Goal: Transaction & Acquisition: Book appointment/travel/reservation

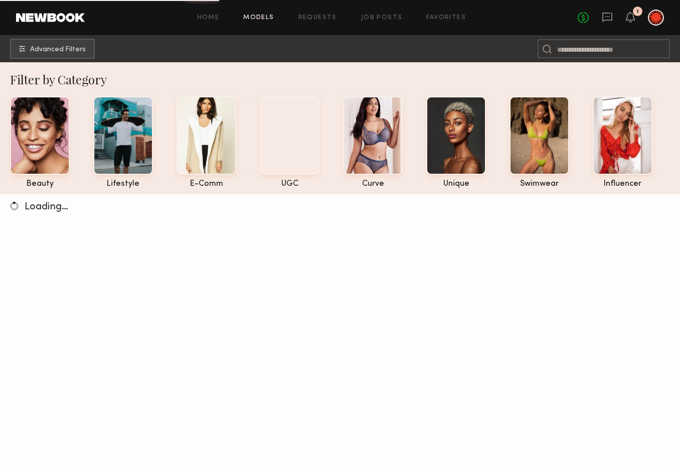
scroll to position [12, 0]
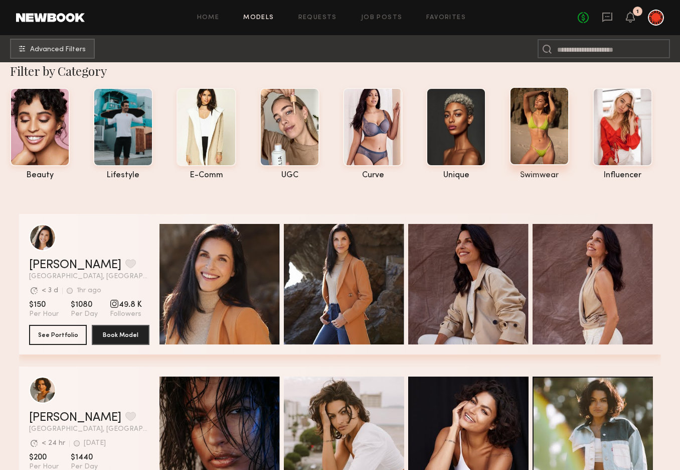
click at [552, 124] on div at bounding box center [540, 126] width 60 height 78
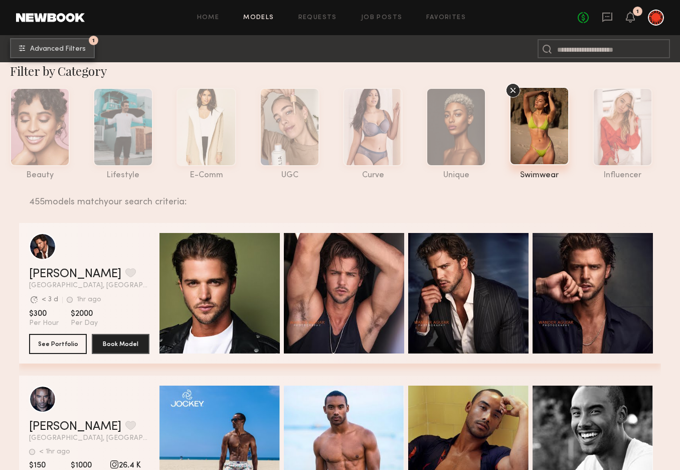
click at [33, 50] on span "Advanced Filters" at bounding box center [58, 49] width 56 height 7
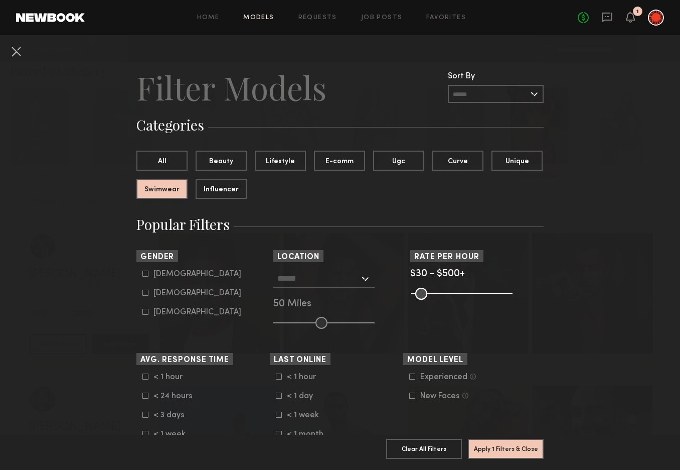
click at [148, 292] on icon at bounding box center [146, 293] width 6 height 6
type input "**"
click at [363, 277] on div at bounding box center [323, 278] width 101 height 18
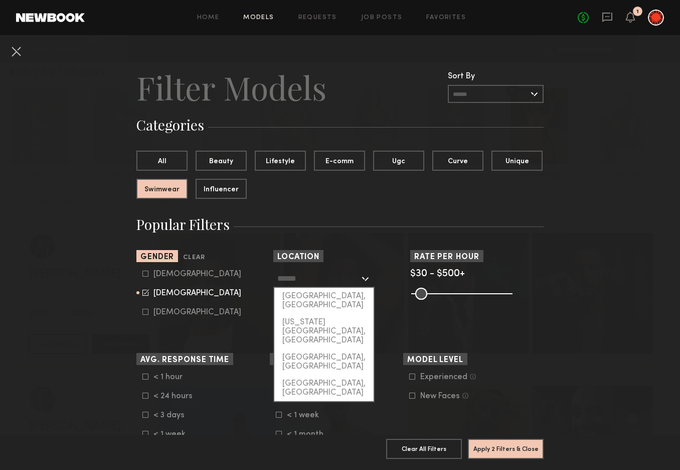
click at [343, 300] on div "[GEOGRAPHIC_DATA], [GEOGRAPHIC_DATA]" at bounding box center [323, 300] width 99 height 26
type input "**********"
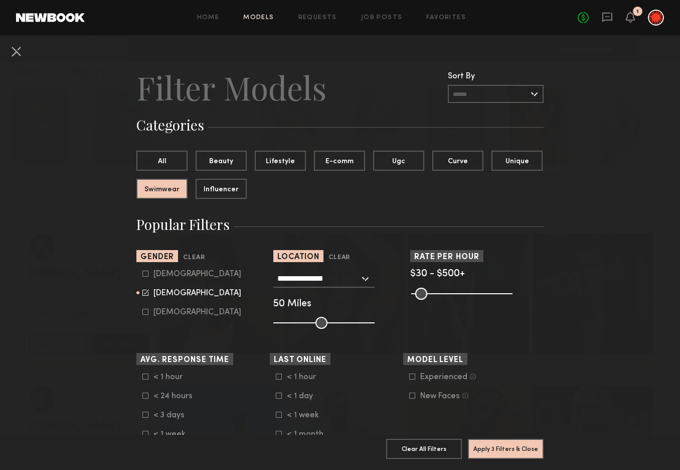
click at [284, 323] on input "range" at bounding box center [323, 323] width 101 height 12
type input "**"
click at [295, 324] on input "range" at bounding box center [323, 323] width 101 height 12
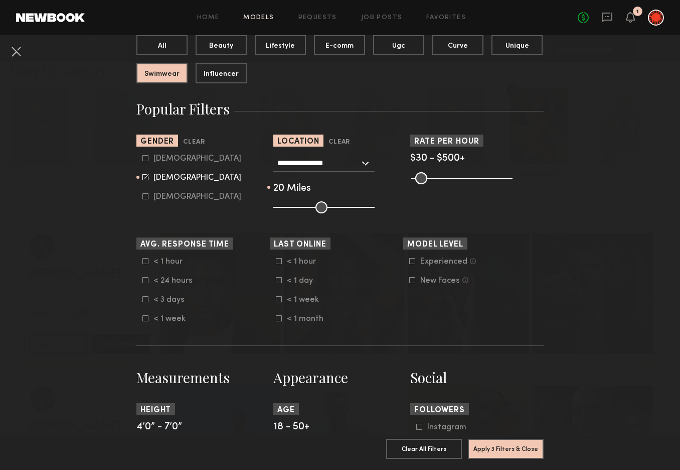
scroll to position [116, 0]
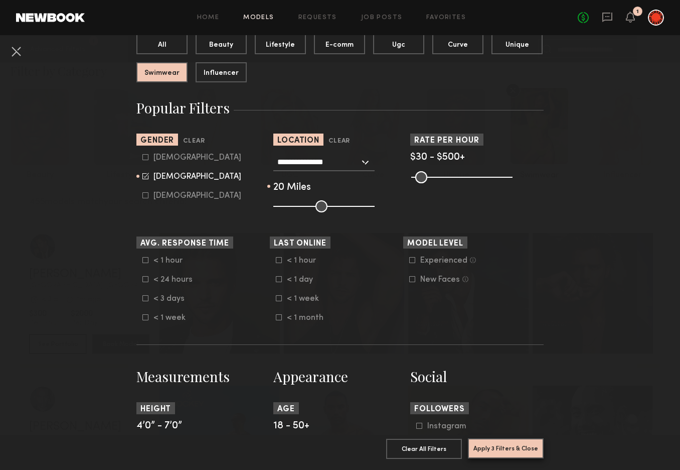
click at [521, 447] on button "Apply 3 Filters & Close" at bounding box center [506, 448] width 76 height 20
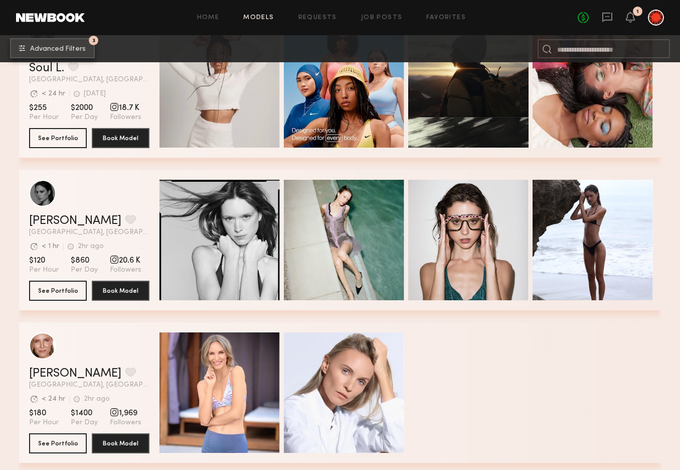
scroll to position [7996, 0]
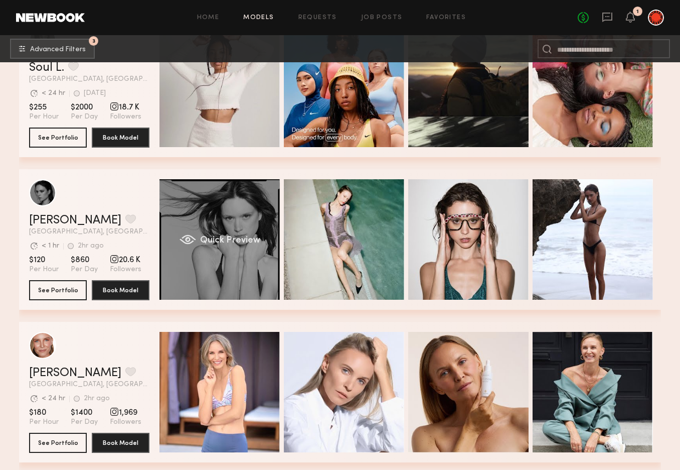
click at [205, 261] on div "Quick Preview" at bounding box center [220, 239] width 120 height 120
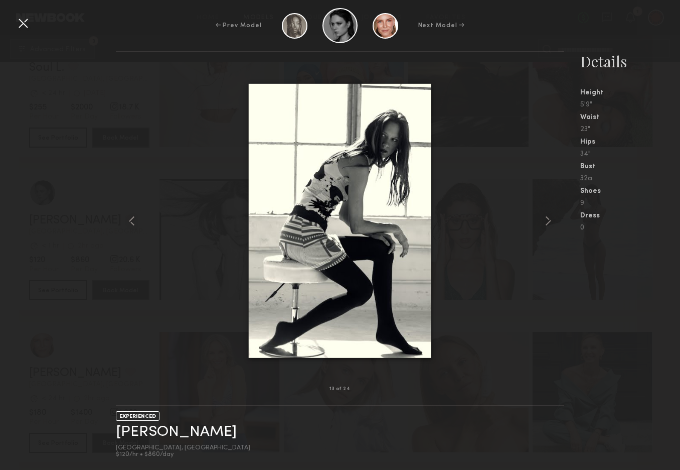
click at [27, 21] on div at bounding box center [23, 23] width 16 height 16
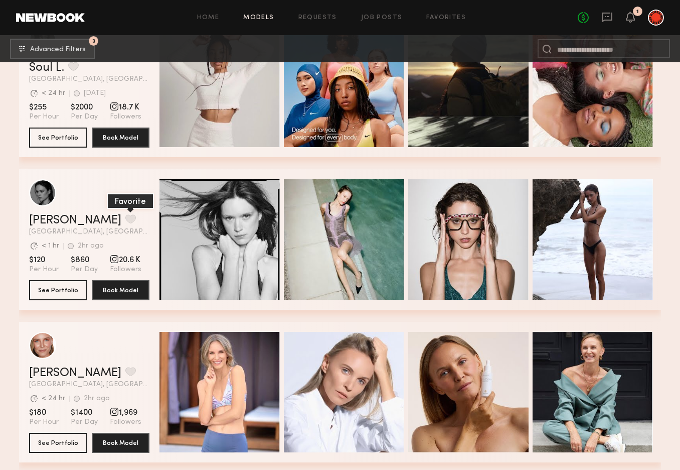
click at [125, 219] on button "grid" at bounding box center [130, 218] width 11 height 9
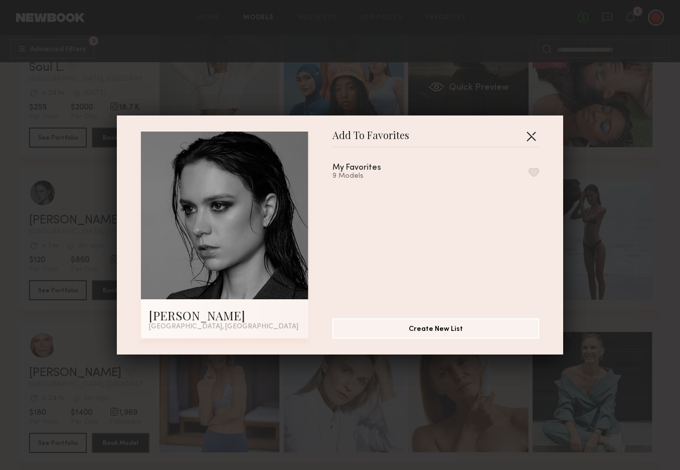
drag, startPoint x: 539, startPoint y: 133, endPoint x: 523, endPoint y: 143, distance: 18.9
click at [539, 133] on button "button" at bounding box center [531, 136] width 16 height 16
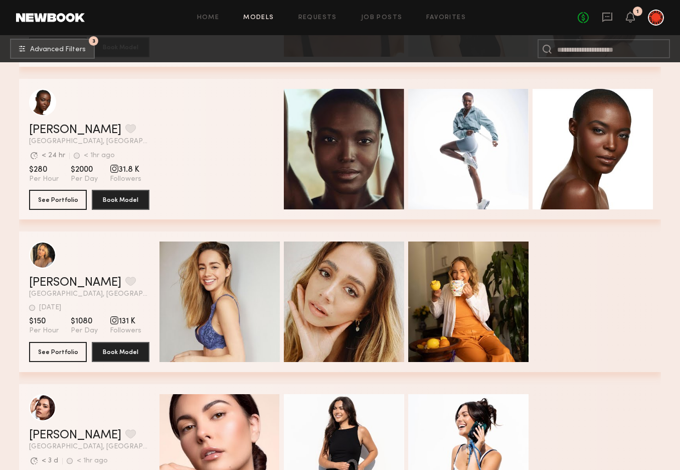
scroll to position [12612, 0]
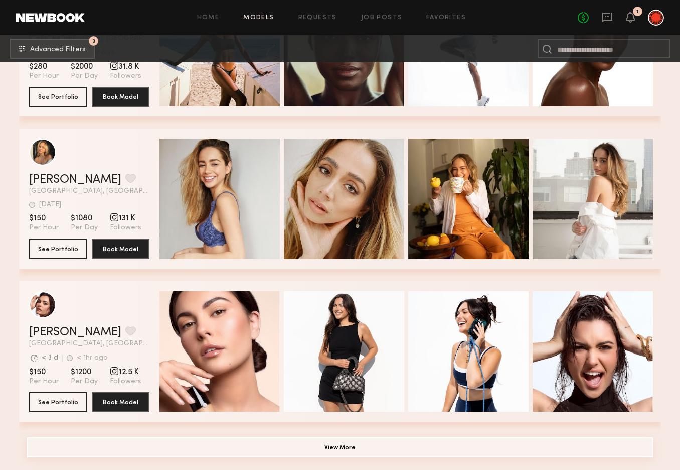
click at [380, 447] on button "View More" at bounding box center [340, 447] width 626 height 20
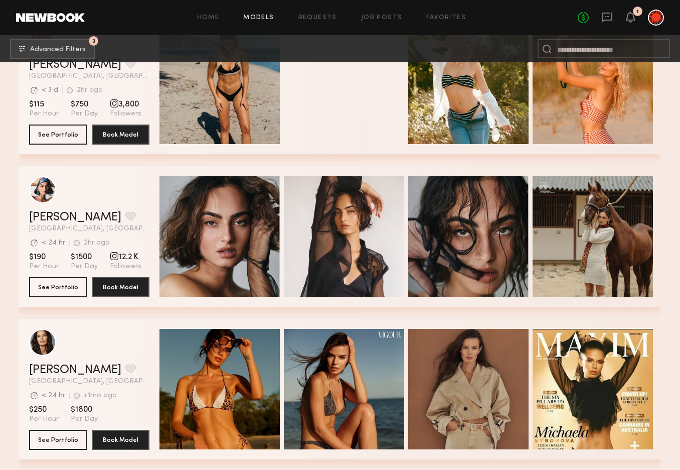
scroll to position [223, 0]
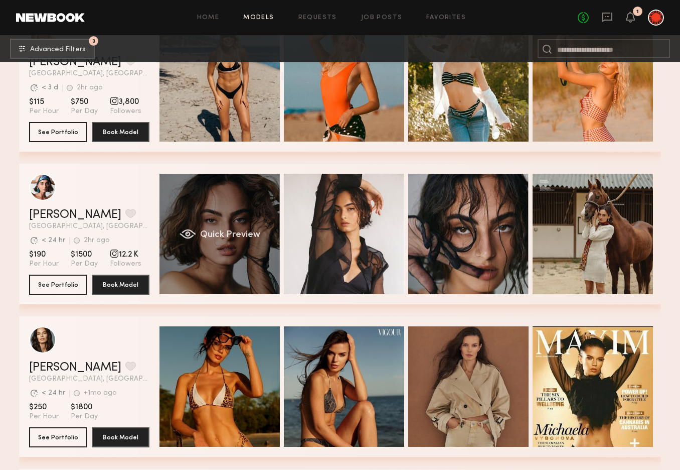
click at [232, 273] on div "Quick Preview" at bounding box center [220, 234] width 120 height 120
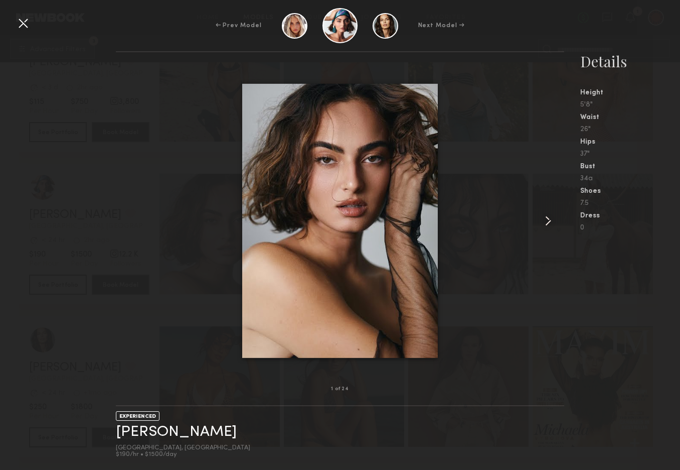
click at [546, 224] on common-icon at bounding box center [548, 221] width 16 height 16
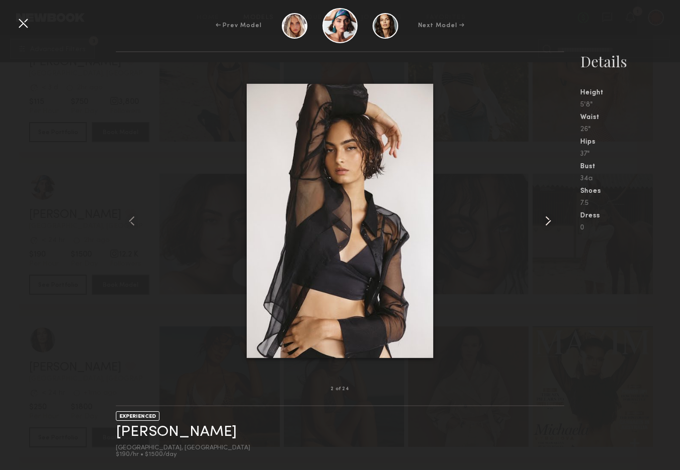
click at [546, 223] on common-icon at bounding box center [548, 221] width 16 height 16
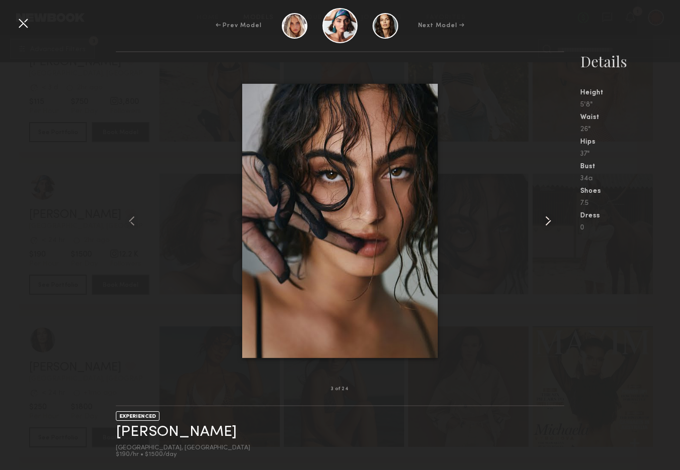
scroll to position [224, 0]
click at [547, 223] on common-icon at bounding box center [548, 221] width 16 height 16
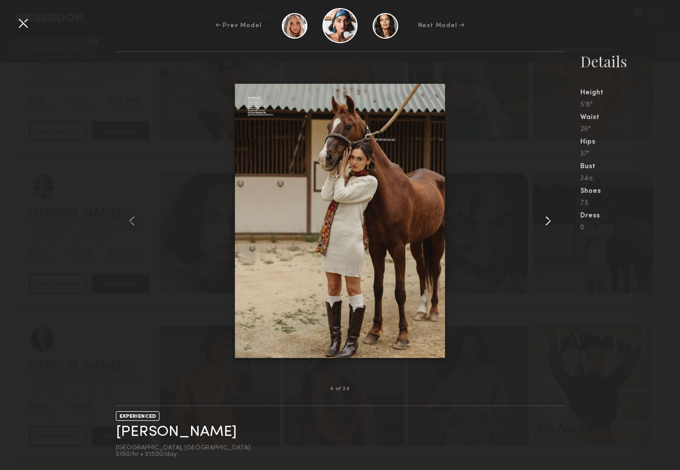
click at [547, 223] on common-icon at bounding box center [548, 221] width 16 height 16
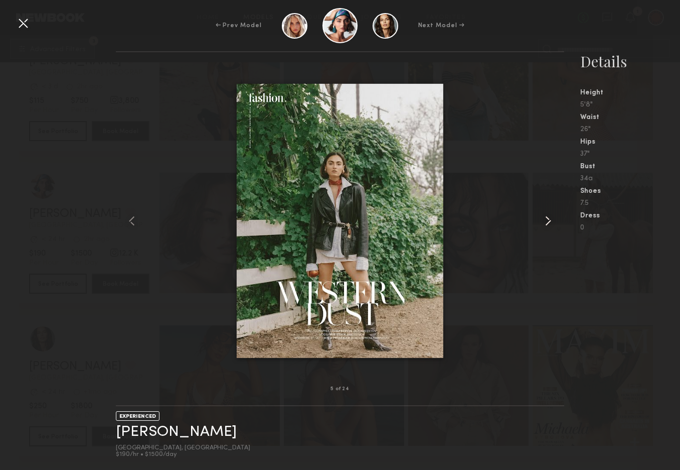
click at [547, 223] on common-icon at bounding box center [548, 221] width 16 height 16
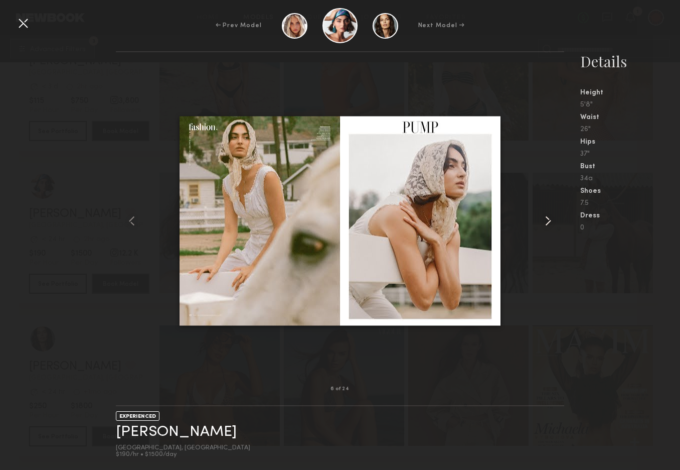
click at [547, 223] on common-icon at bounding box center [548, 221] width 16 height 16
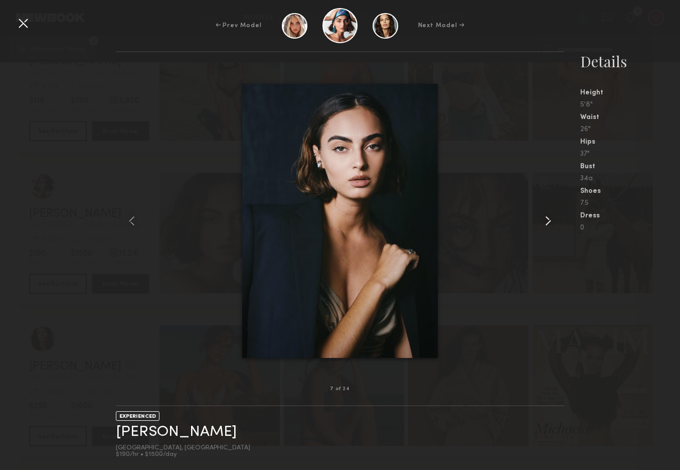
click at [547, 223] on common-icon at bounding box center [548, 221] width 16 height 16
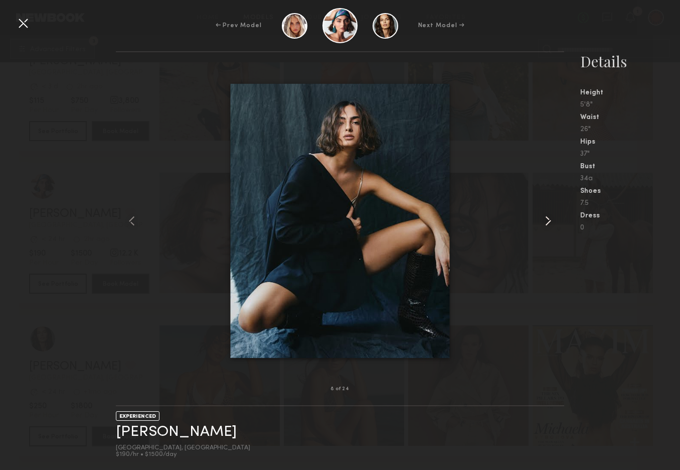
click at [547, 223] on common-icon at bounding box center [548, 221] width 16 height 16
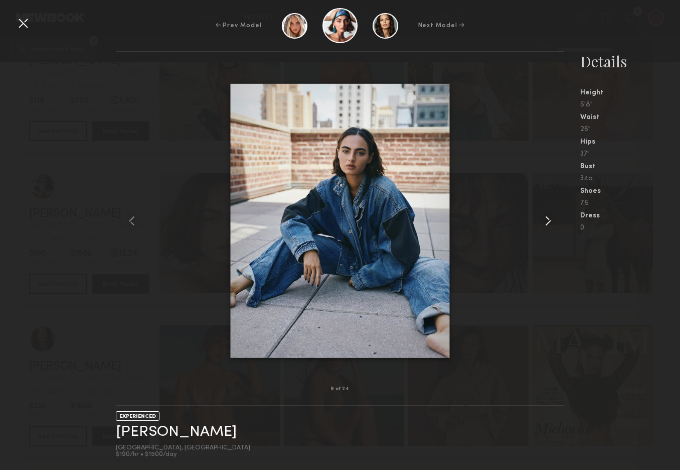
click at [547, 223] on common-icon at bounding box center [548, 221] width 16 height 16
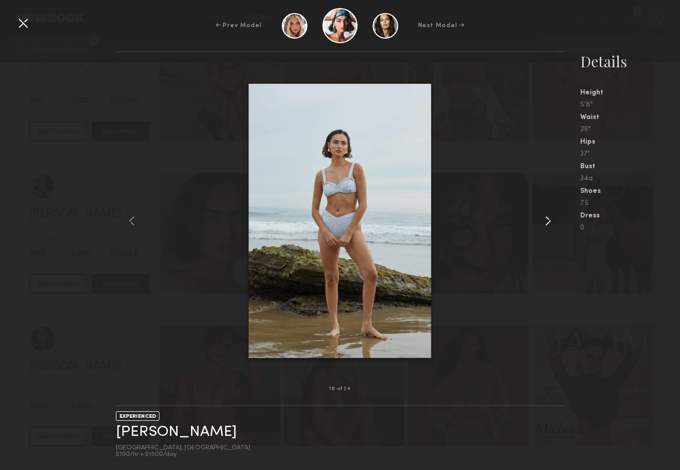
click at [547, 223] on common-icon at bounding box center [548, 221] width 16 height 16
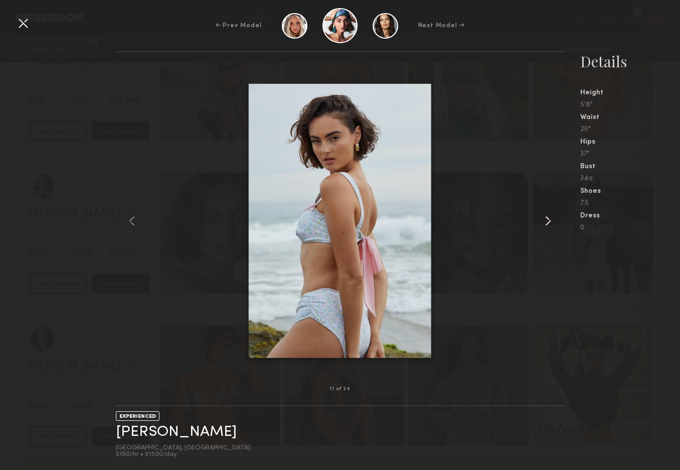
click at [547, 223] on common-icon at bounding box center [548, 221] width 16 height 16
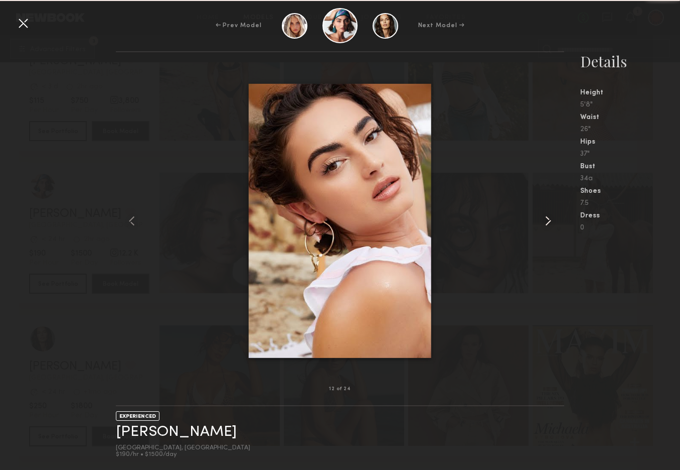
click at [547, 223] on common-icon at bounding box center [548, 221] width 16 height 16
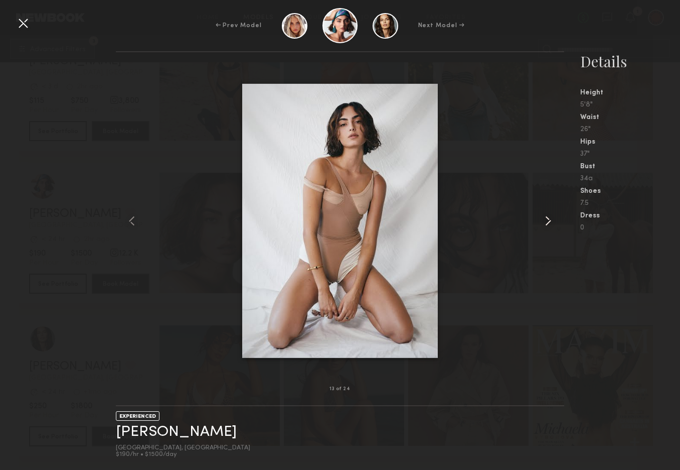
click at [547, 224] on common-icon at bounding box center [548, 221] width 16 height 16
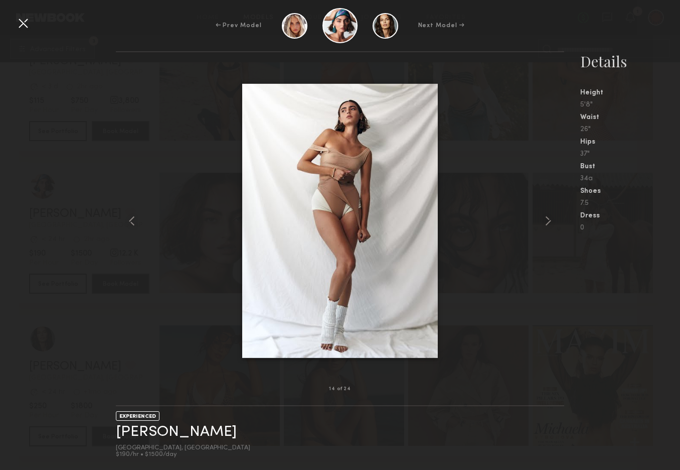
drag, startPoint x: 25, startPoint y: 22, endPoint x: 35, endPoint y: 37, distance: 18.1
click at [25, 22] on div at bounding box center [23, 23] width 16 height 16
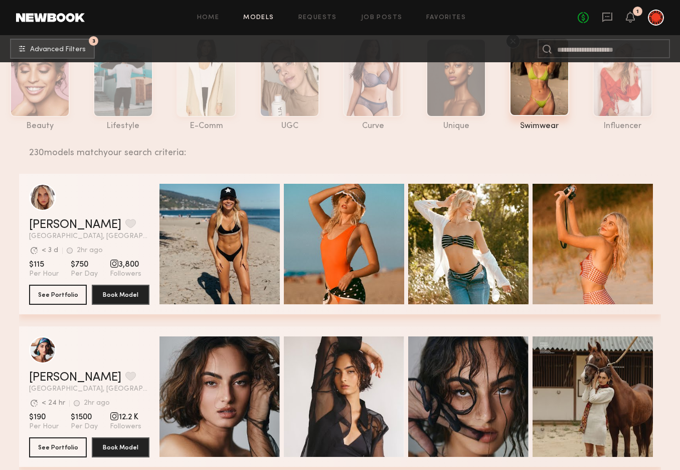
scroll to position [0, 0]
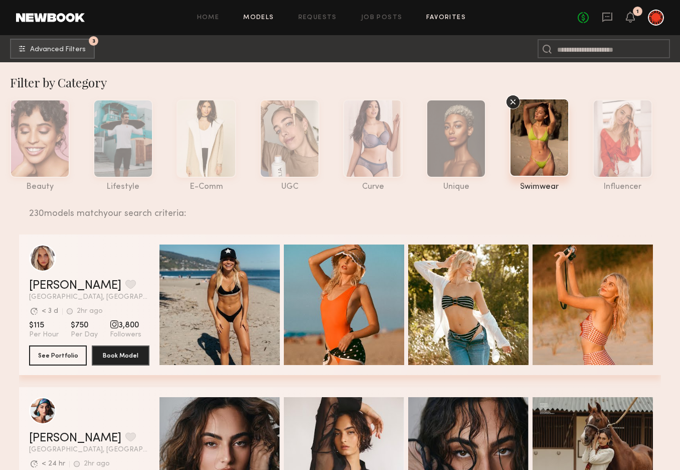
click at [452, 17] on link "Favorites" at bounding box center [446, 18] width 40 height 7
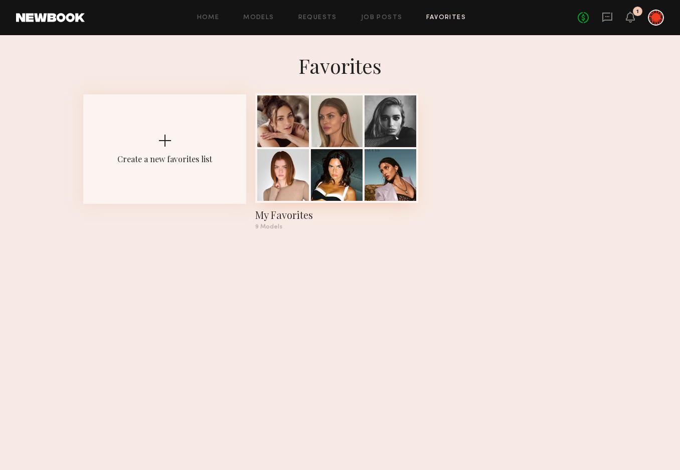
click at [274, 213] on div "My Favorites" at bounding box center [336, 215] width 163 height 14
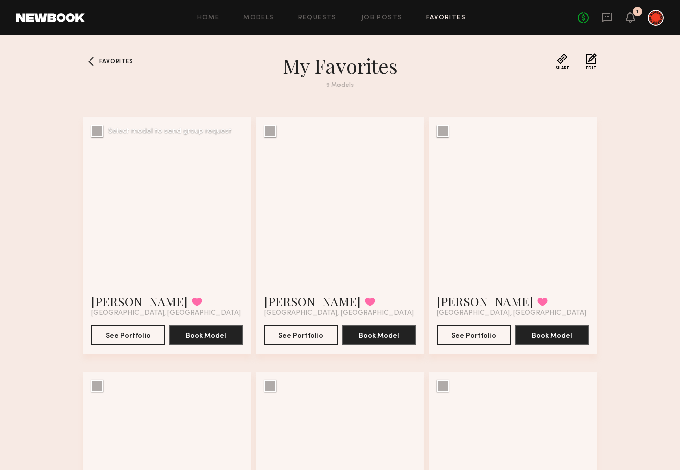
click at [115, 195] on div at bounding box center [167, 201] width 168 height 168
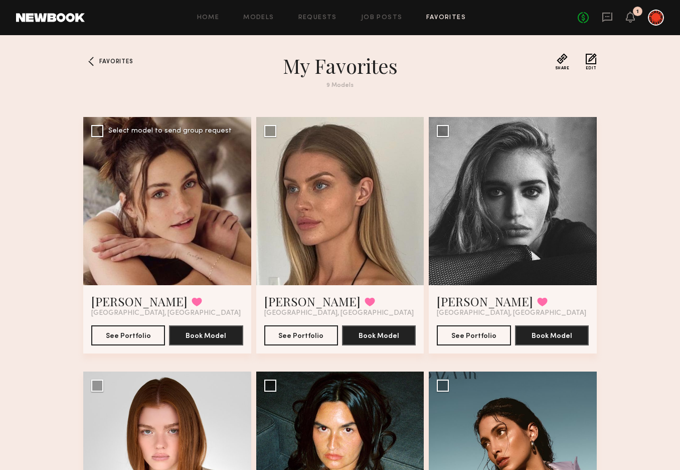
click at [115, 195] on div at bounding box center [167, 201] width 168 height 168
click at [143, 338] on button "See Portfolio" at bounding box center [128, 335] width 74 height 20
click at [182, 216] on div at bounding box center [167, 201] width 168 height 168
click at [128, 330] on button "See Portfolio" at bounding box center [128, 335] width 74 height 20
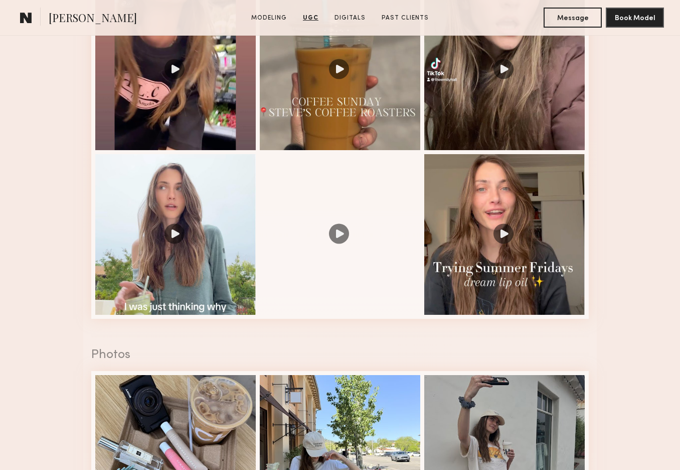
scroll to position [1103, 0]
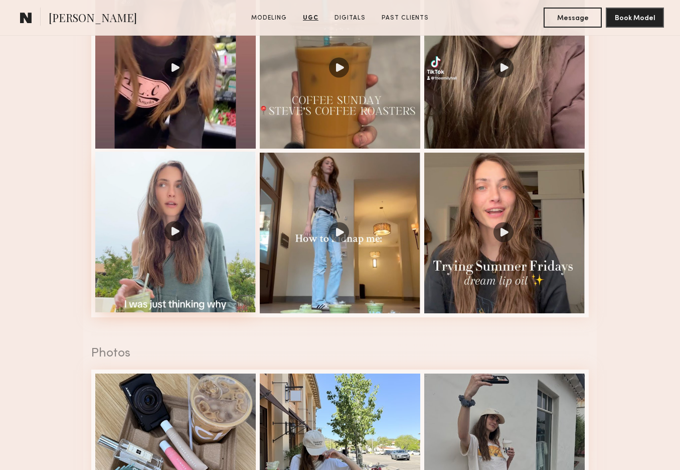
click at [202, 246] on div at bounding box center [175, 232] width 161 height 161
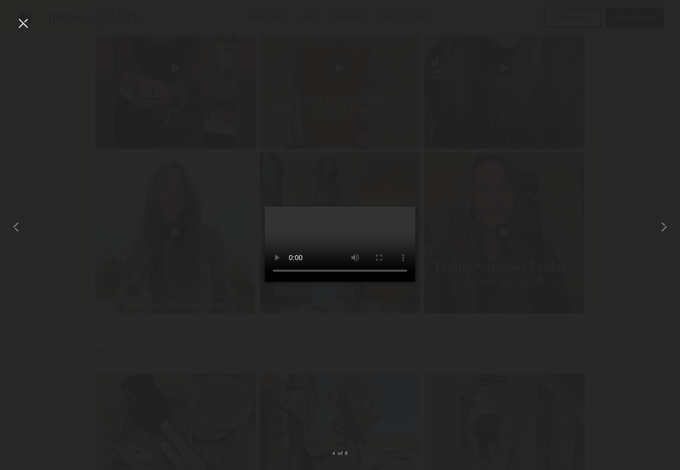
click at [28, 23] on div at bounding box center [23, 23] width 16 height 16
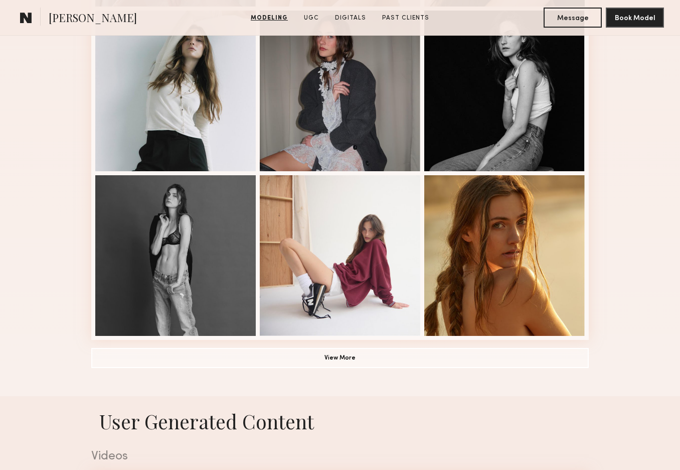
scroll to position [616, 0]
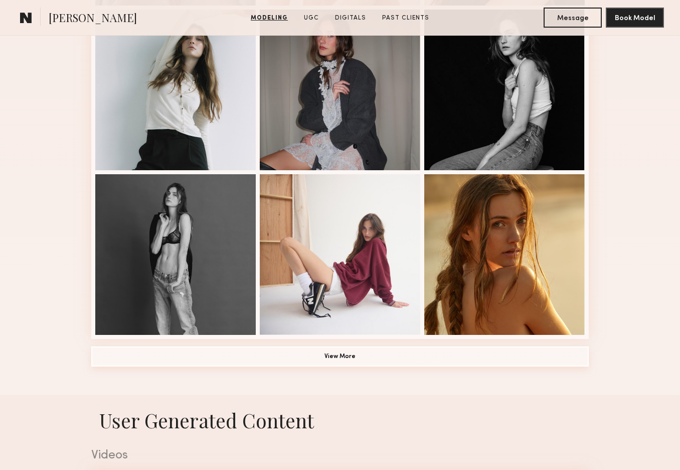
click at [344, 347] on button "View More" at bounding box center [340, 356] width 498 height 20
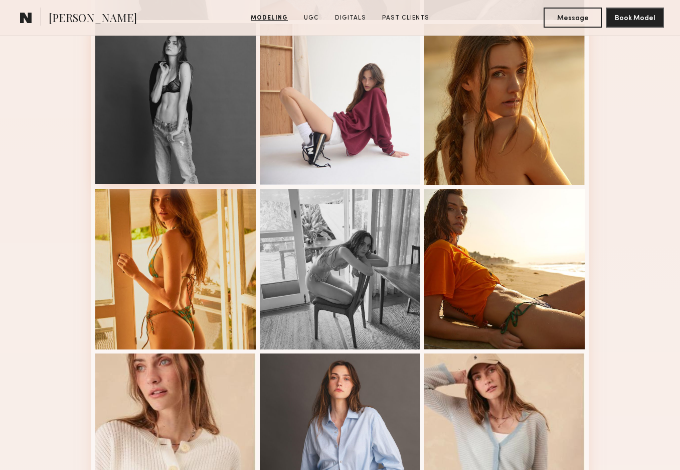
scroll to position [767, 0]
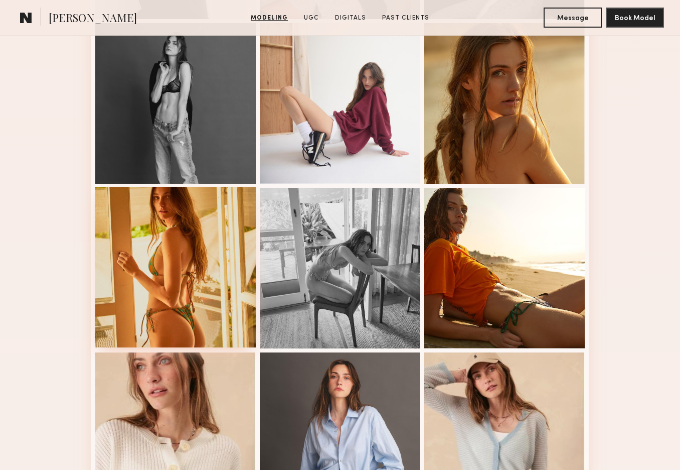
click at [149, 297] on div at bounding box center [175, 267] width 161 height 161
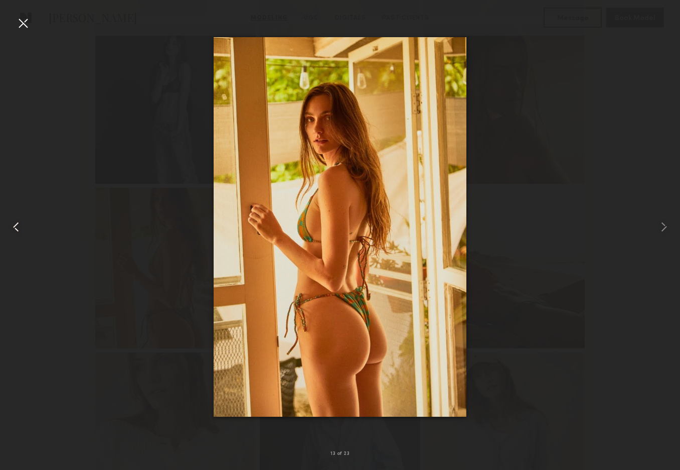
click at [26, 20] on div at bounding box center [23, 23] width 16 height 16
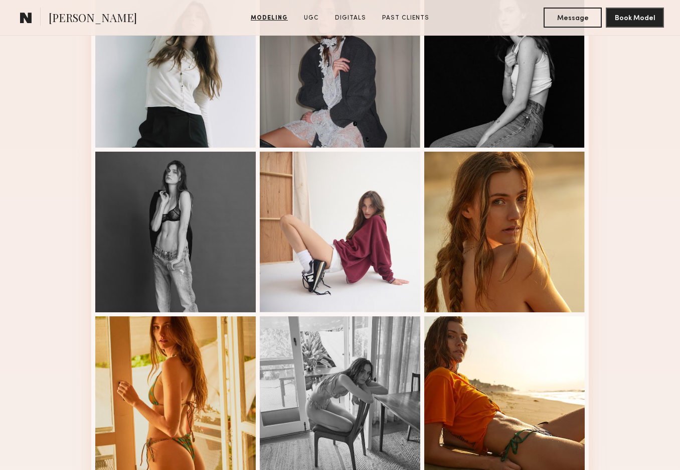
scroll to position [0, 0]
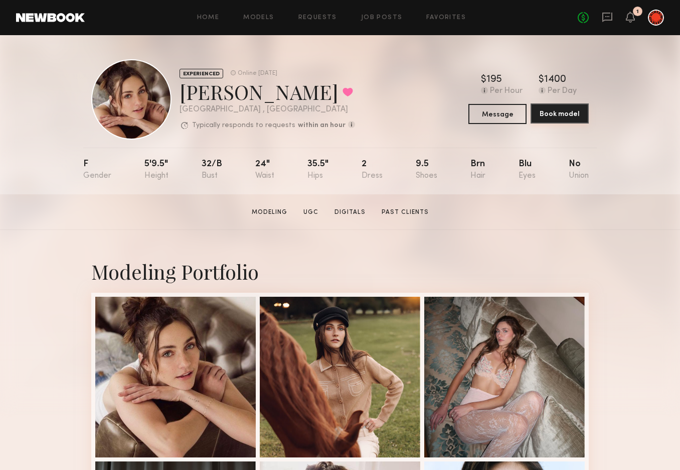
drag, startPoint x: 544, startPoint y: 114, endPoint x: 527, endPoint y: 110, distance: 16.9
click at [544, 114] on button "Book model" at bounding box center [560, 113] width 58 height 20
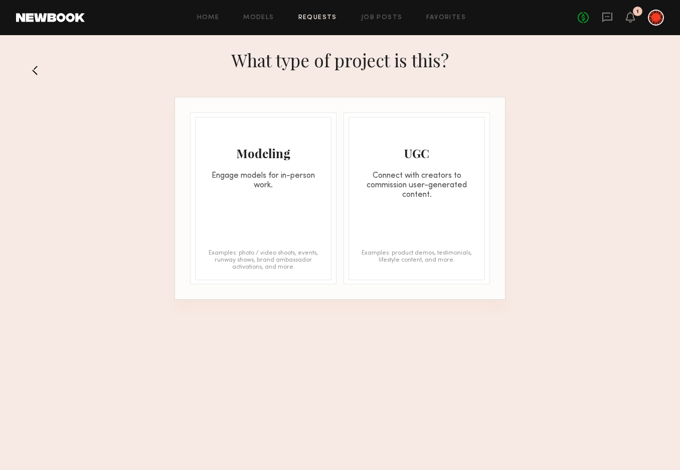
click at [303, 141] on div "Modeling Engage models for in-person work." at bounding box center [263, 153] width 135 height 73
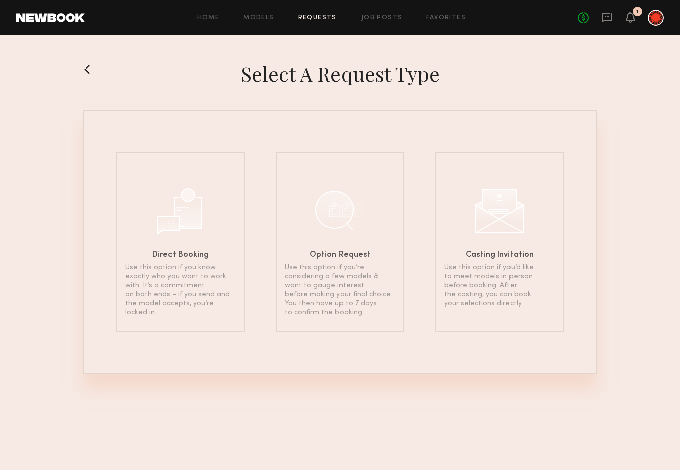
click at [83, 68] on button at bounding box center [91, 69] width 16 height 16
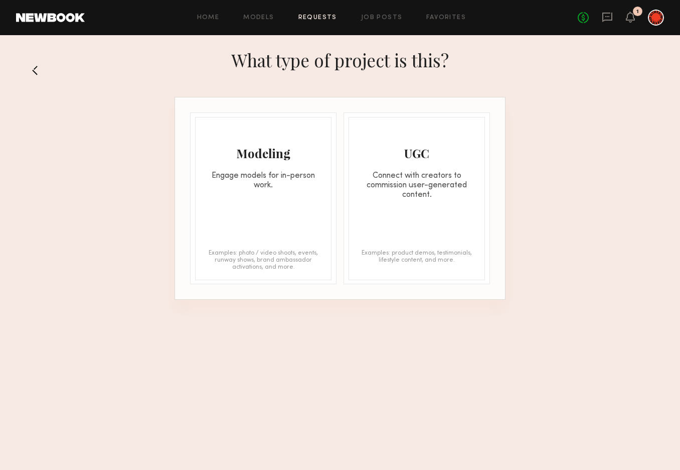
click at [83, 68] on div "What type of project is this?" at bounding box center [340, 70] width 680 height 54
click at [33, 72] on button at bounding box center [38, 70] width 16 height 16
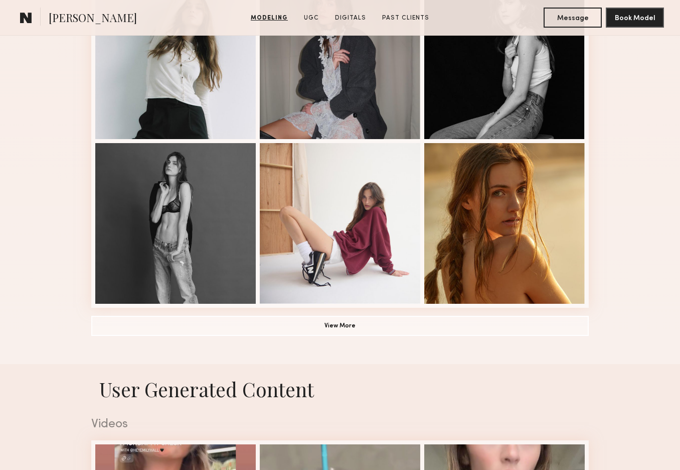
scroll to position [648, 0]
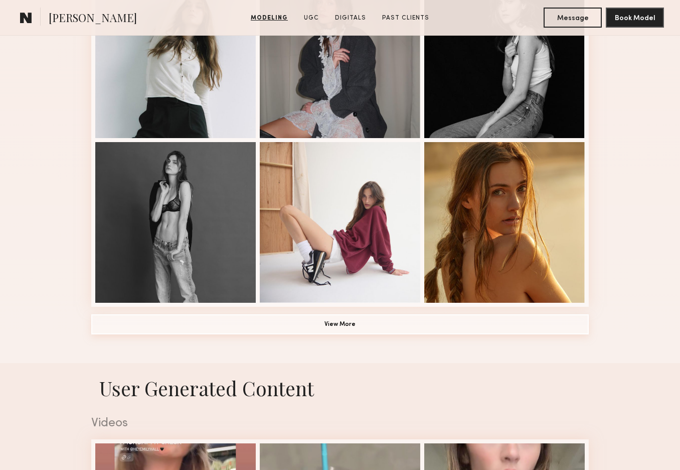
click at [331, 331] on button "View More" at bounding box center [340, 324] width 498 height 20
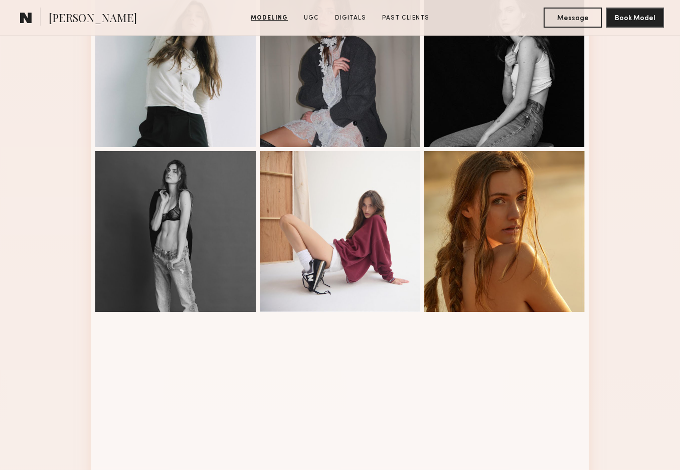
scroll to position [0, 0]
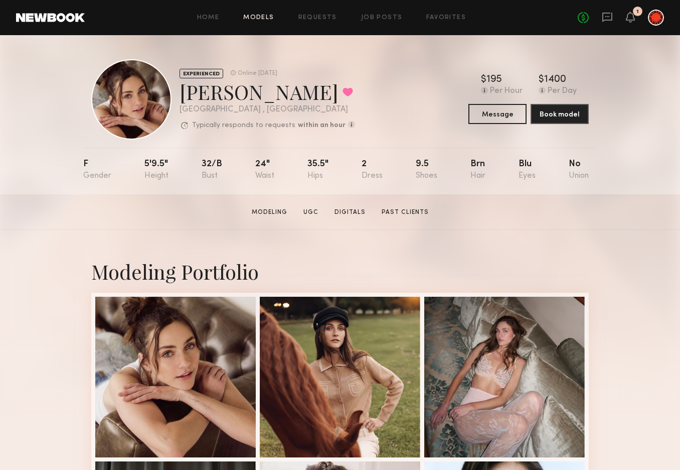
click at [257, 20] on link "Models" at bounding box center [258, 18] width 31 height 7
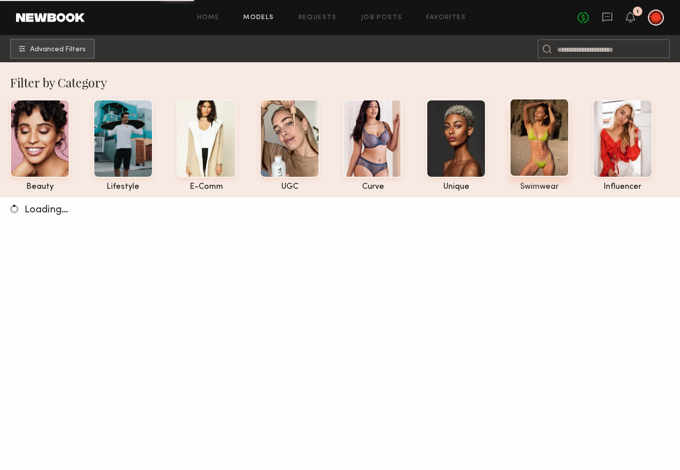
click at [534, 138] on div at bounding box center [540, 137] width 60 height 78
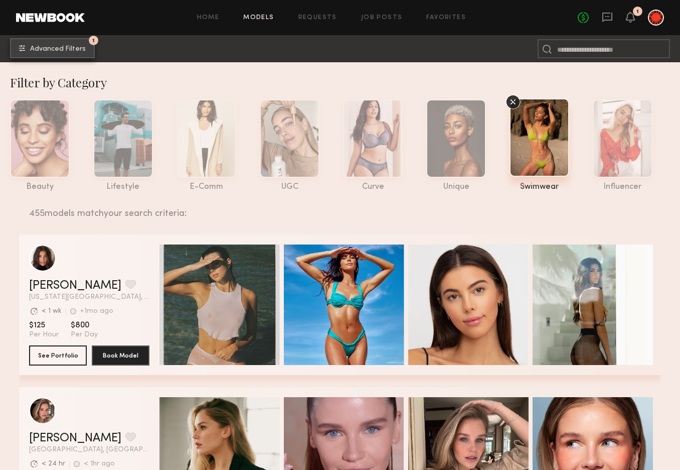
click at [77, 48] on span "Advanced Filters" at bounding box center [58, 49] width 56 height 7
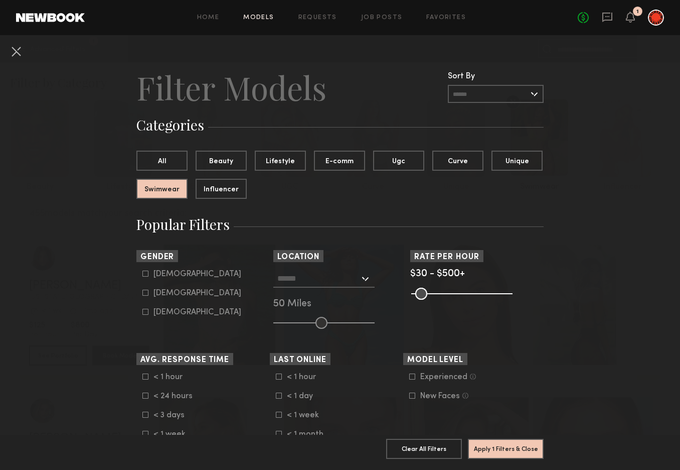
click at [369, 278] on div at bounding box center [323, 278] width 101 height 18
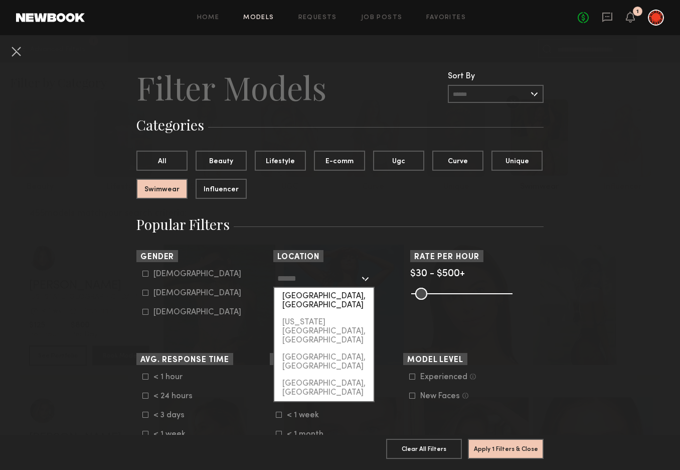
click at [338, 297] on div "[GEOGRAPHIC_DATA], [GEOGRAPHIC_DATA]" at bounding box center [323, 300] width 99 height 26
type input "**********"
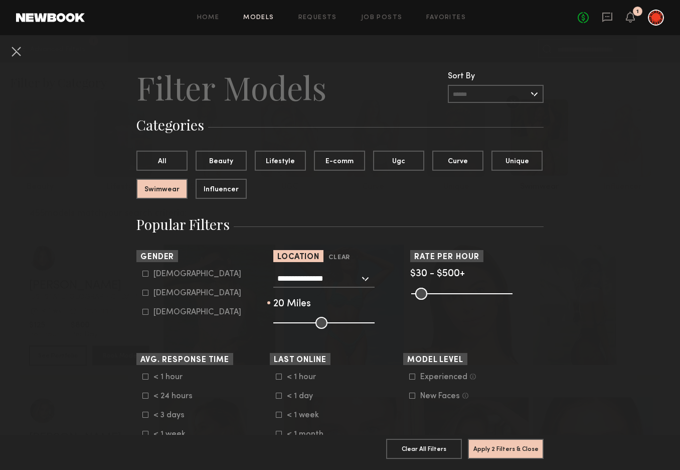
type input "**"
click at [295, 323] on input "range" at bounding box center [323, 323] width 101 height 12
click at [515, 445] on button "Apply 2 Filters & Close" at bounding box center [506, 448] width 76 height 20
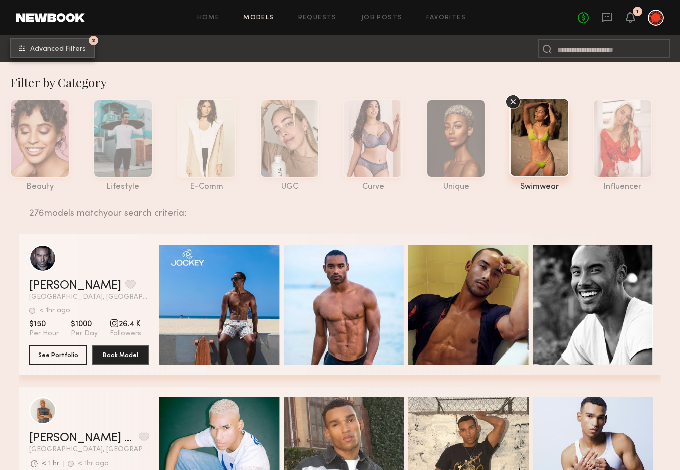
click at [70, 47] on span "Advanced Filters" at bounding box center [58, 49] width 56 height 7
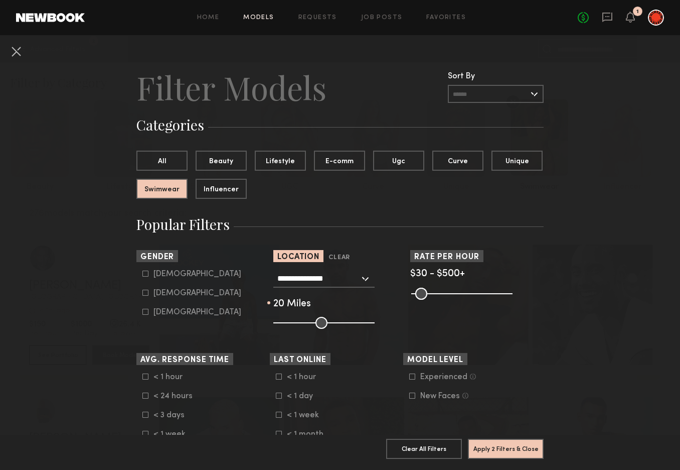
click at [163, 287] on form "Male Female Non-binary" at bounding box center [205, 292] width 127 height 47
click at [162, 292] on div "Female" at bounding box center [198, 293] width 88 height 6
type input "**"
click at [512, 452] on button "Apply 3 Filters & Close" at bounding box center [506, 448] width 76 height 20
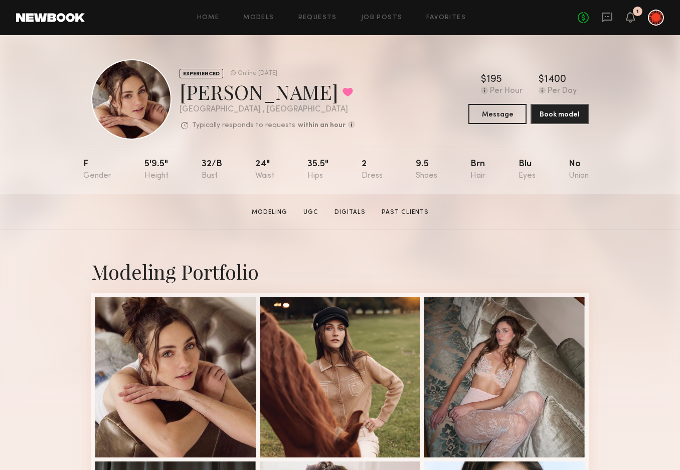
click at [137, 109] on div at bounding box center [131, 99] width 80 height 80
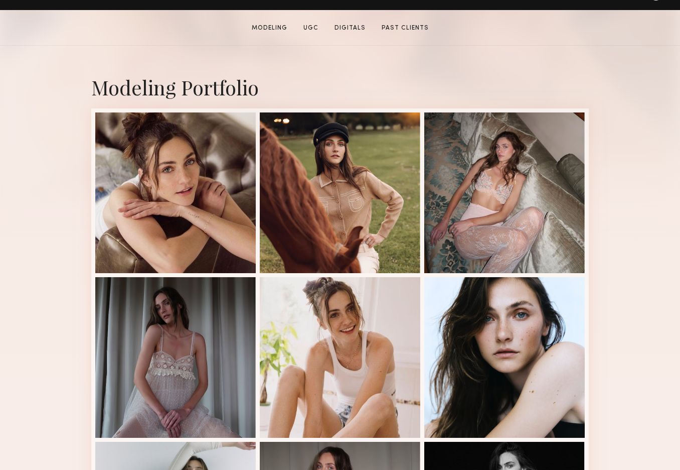
scroll to position [185, 0]
